Goal: Task Accomplishment & Management: Complete application form

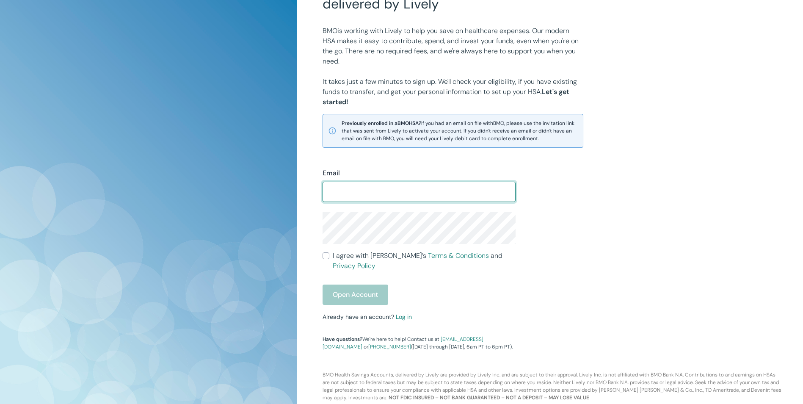
scroll to position [81, 0]
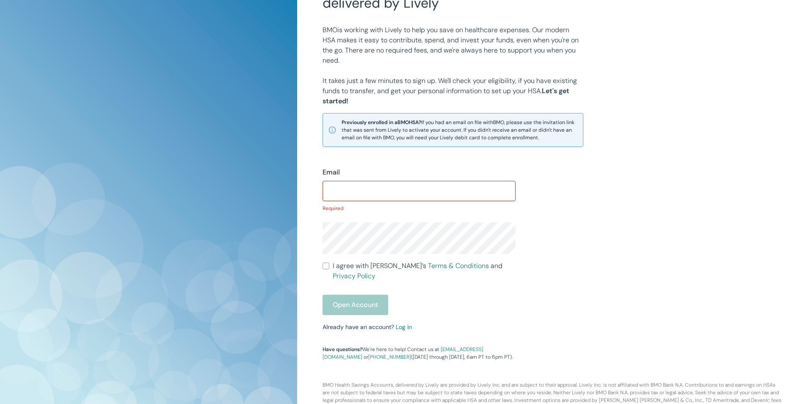
click at [403, 309] on div "Email ​ Required I agree with Lively’s Terms & Conditions and Privacy Policy Op…" at bounding box center [413, 259] width 203 height 204
click at [402, 323] on link "Log in" at bounding box center [404, 327] width 16 height 8
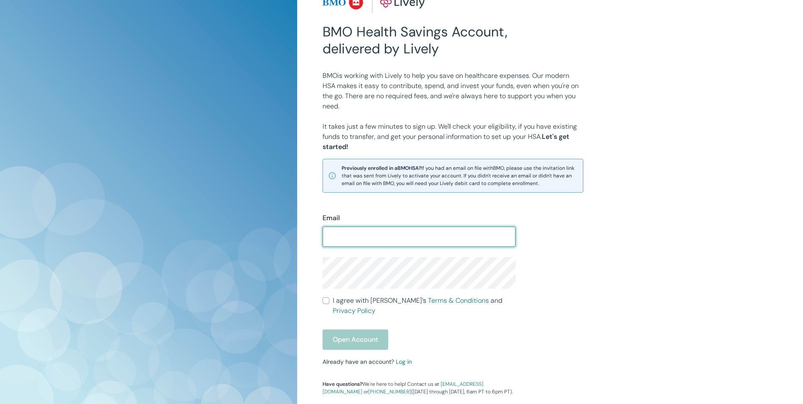
scroll to position [81, 0]
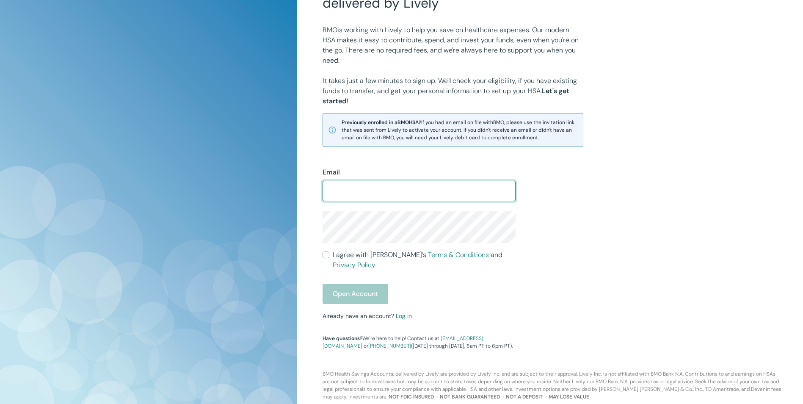
click at [408, 309] on div "Email ​ I agree with Lively’s Terms & Conditions and Privacy Policy Open Accoun…" at bounding box center [413, 253] width 203 height 193
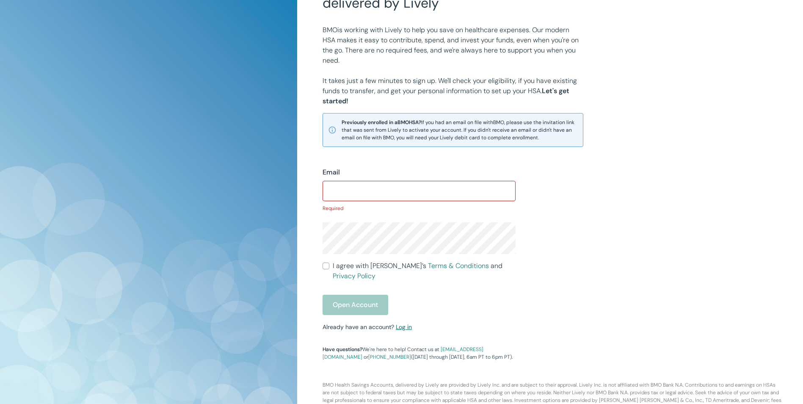
click at [400, 323] on link "Log in" at bounding box center [404, 327] width 16 height 8
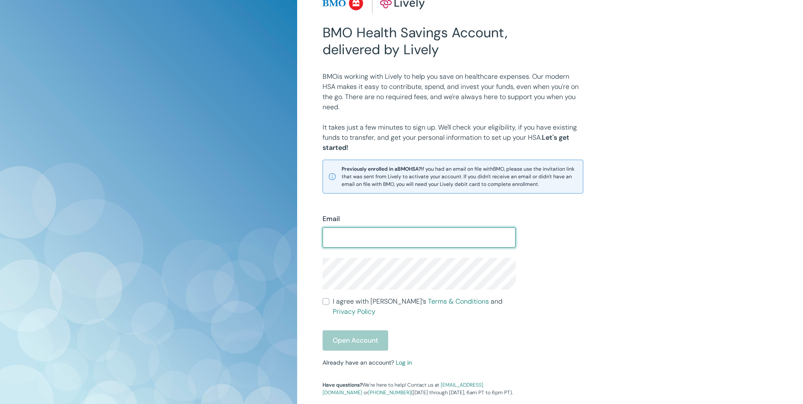
scroll to position [81, 0]
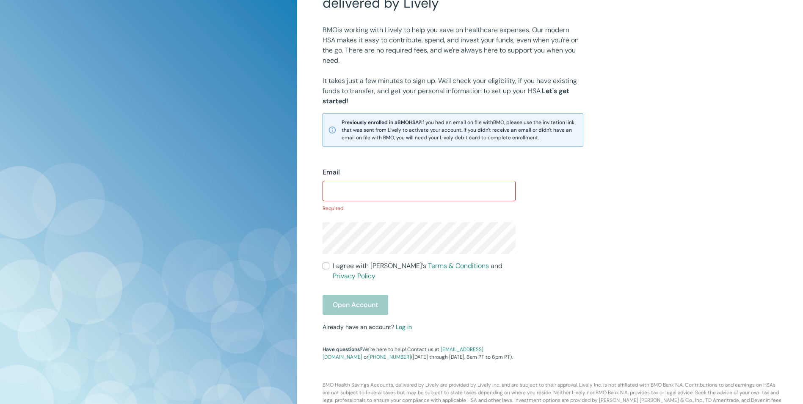
click at [404, 310] on div "Email ​ Required I agree with Lively’s Terms & Conditions and Privacy Policy Op…" at bounding box center [413, 259] width 203 height 204
click at [402, 323] on link "Log in" at bounding box center [404, 327] width 16 height 8
